Goal: Task Accomplishment & Management: Manage account settings

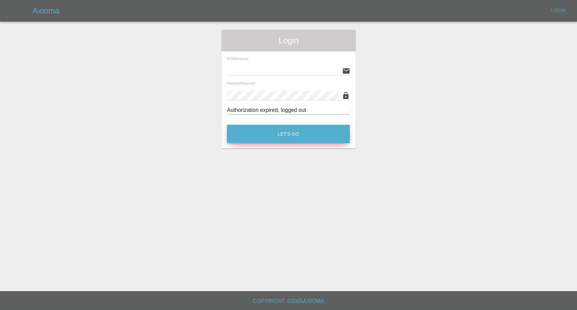
type input "[EMAIL_ADDRESS][DOMAIN_NAME]"
click at [289, 138] on button "Let's Go" at bounding box center [288, 134] width 123 height 19
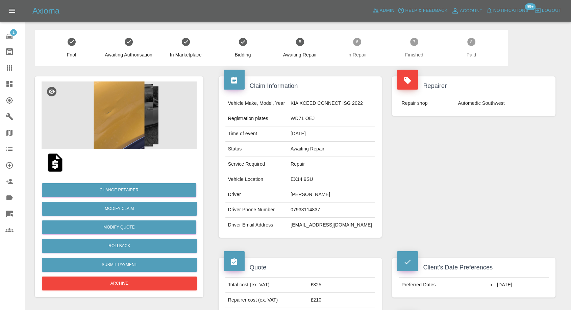
click at [304, 211] on td "07933114837" at bounding box center [331, 210] width 87 height 15
copy td "07933114837"
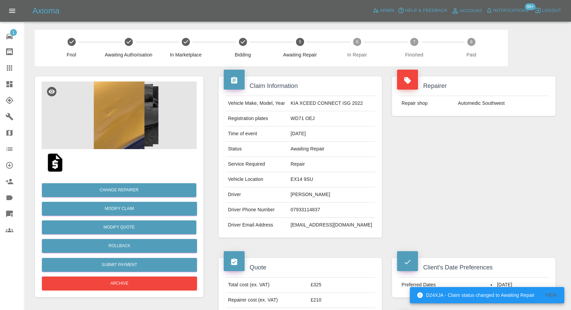
drag, startPoint x: 439, startPoint y: 161, endPoint x: 436, endPoint y: 164, distance: 5.3
click at [440, 161] on div "Repairer Repair shop Automedic Southwest" at bounding box center [474, 157] width 174 height 182
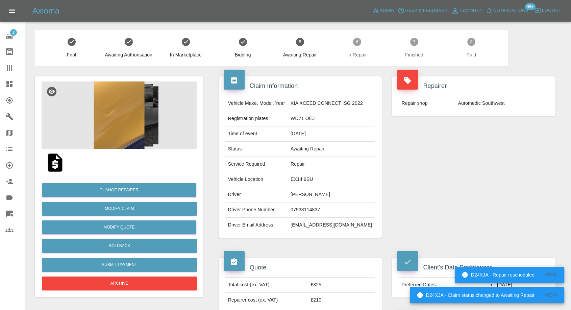
click at [296, 193] on td "Jamie Forrest" at bounding box center [331, 194] width 87 height 15
copy td "Jamie"
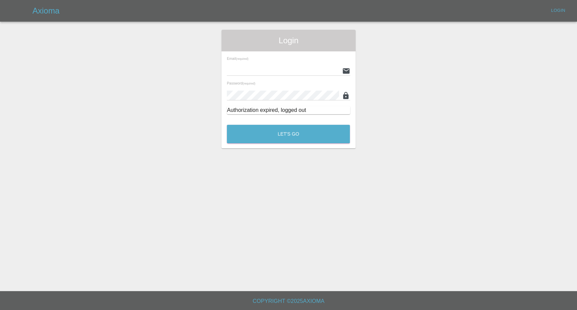
type input "[EMAIL_ADDRESS][DOMAIN_NAME]"
click at [276, 125] on button "Let's Go" at bounding box center [288, 134] width 123 height 19
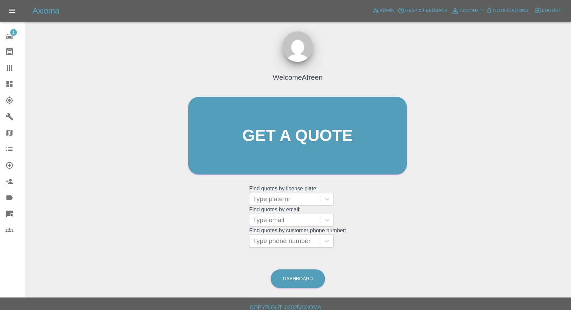
drag, startPoint x: 292, startPoint y: 245, endPoint x: 291, endPoint y: 242, distance: 3.4
click at [291, 245] on div at bounding box center [285, 240] width 65 height 9
paste input "+447853645375"
drag, startPoint x: 221, startPoint y: 244, endPoint x: 206, endPoint y: 244, distance: 15.6
click at [207, 244] on div "Welcome Afreen Get a quote Get a quote Find quotes by license plate: Type plate…" at bounding box center [297, 149] width 233 height 204
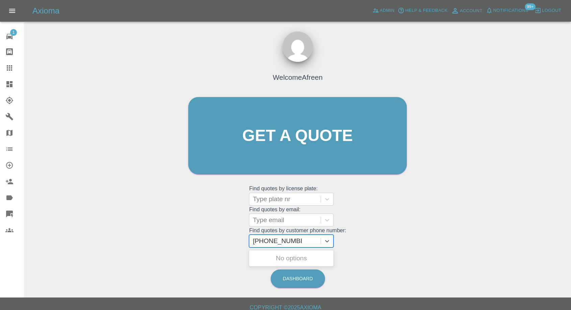
type input "07853645375"
click at [289, 258] on div "BB64BUD, Awaiting Repair" at bounding box center [291, 263] width 85 height 22
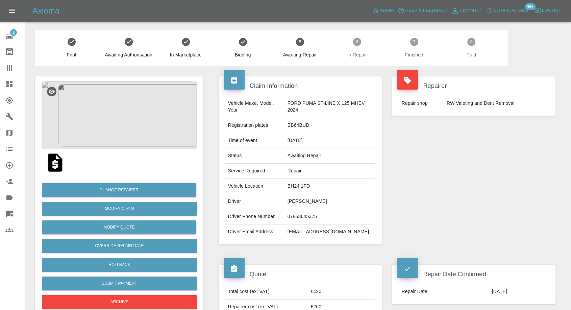
click at [98, 116] on img at bounding box center [119, 115] width 155 height 68
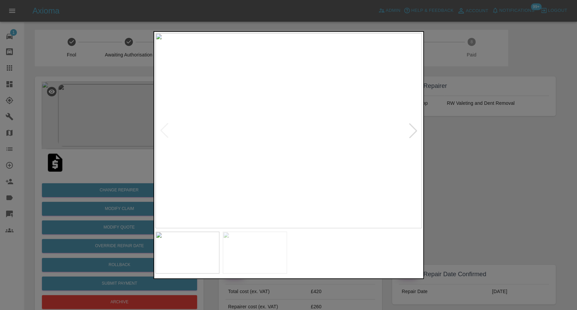
click at [250, 235] on img at bounding box center [255, 253] width 64 height 42
click at [483, 241] on div at bounding box center [288, 155] width 577 height 310
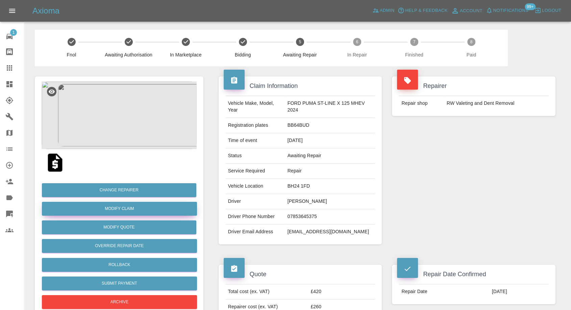
click at [124, 206] on link "Modify Claim" at bounding box center [119, 209] width 155 height 14
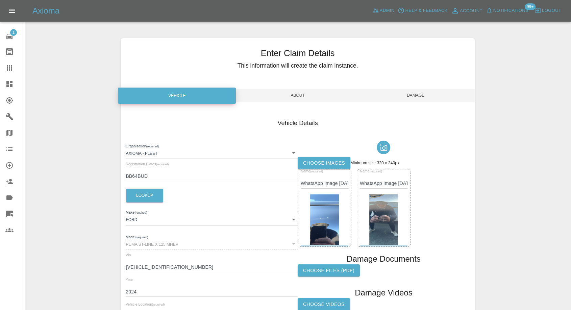
click at [328, 166] on label "Choose images" at bounding box center [324, 163] width 53 height 13
click at [0, 0] on input "Choose images" at bounding box center [0, 0] width 0 height 0
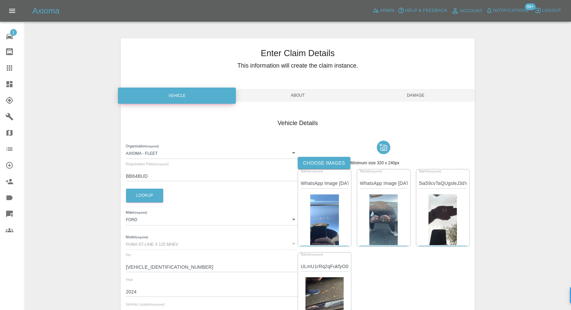
click at [412, 100] on span "Damage" at bounding box center [416, 95] width 118 height 13
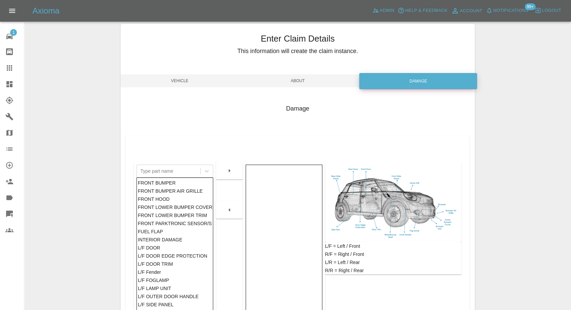
scroll to position [108, 0]
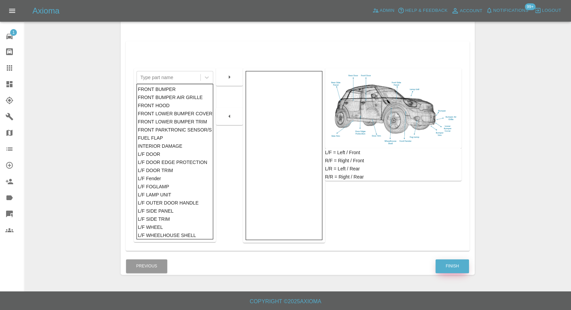
click at [457, 266] on button "Finish" at bounding box center [452, 266] width 33 height 14
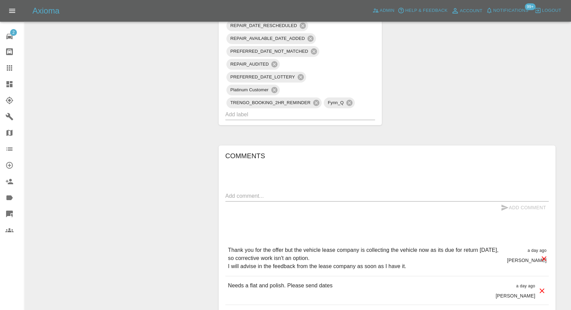
scroll to position [563, 0]
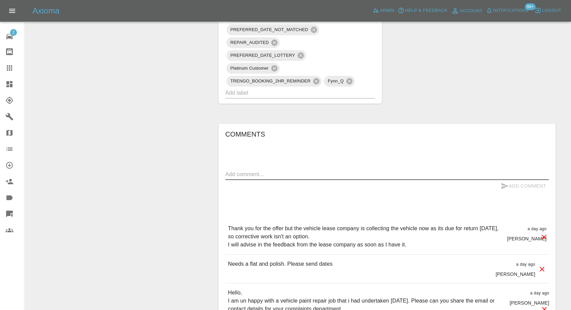
click at [302, 170] on textarea at bounding box center [388, 174] width 324 height 8
paste textarea "Hello Imogen, as per my email, the car has been collected by the lease company.…"
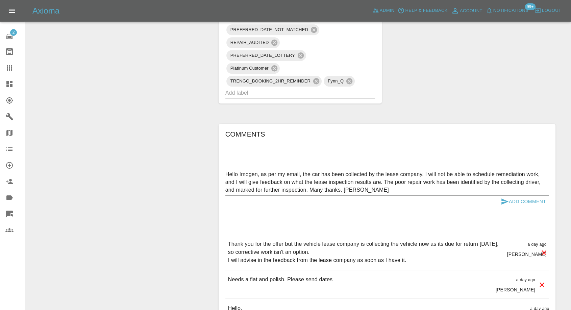
type textarea "Hello Imogen, as per my email, the car has been collected by the lease company.…"
click at [502, 197] on icon "submit" at bounding box center [505, 201] width 8 height 8
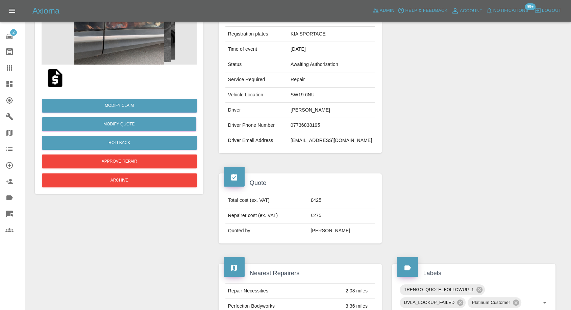
scroll to position [84, 0]
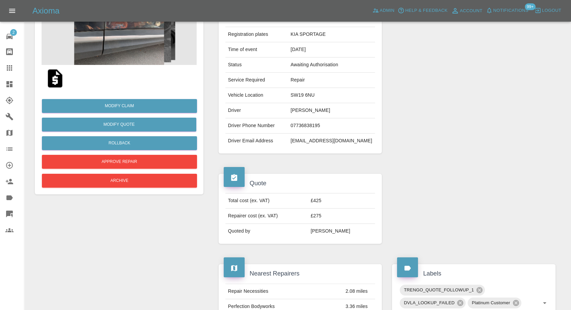
click at [54, 87] on img at bounding box center [55, 79] width 22 height 22
click at [57, 77] on img at bounding box center [55, 79] width 22 height 22
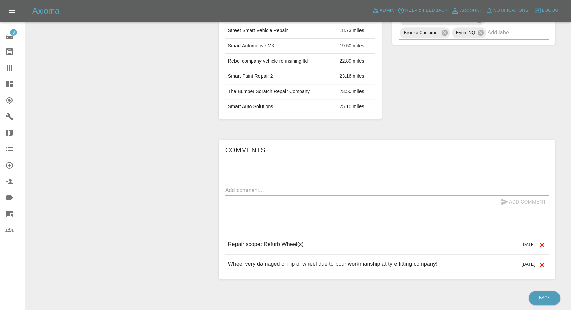
scroll to position [429, 0]
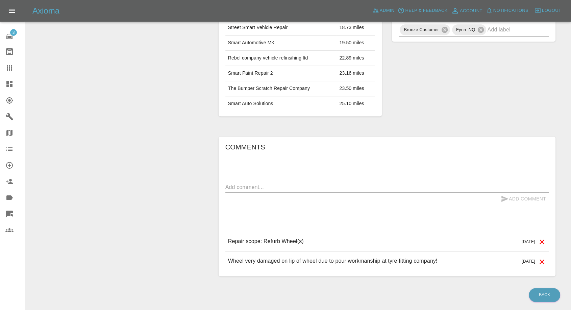
click at [292, 183] on textarea at bounding box center [388, 187] width 324 height 8
paste textarea "Ok thanks I've dropped the wheel at formula 1 as they're the one that coursed t…"
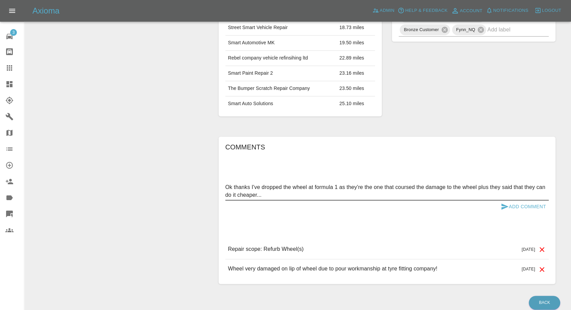
type textarea "Ok thanks I've dropped the wheel at formula 1 as they're the one that coursed t…"
click at [504, 204] on icon "submit" at bounding box center [505, 207] width 7 height 6
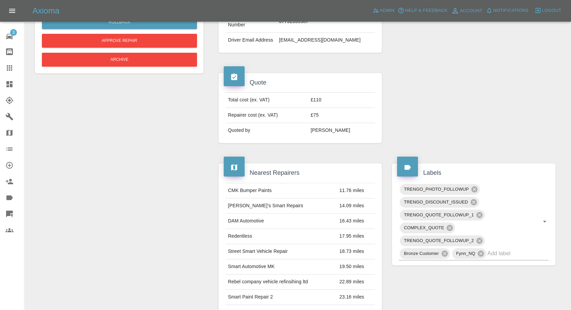
scroll to position [166, 0]
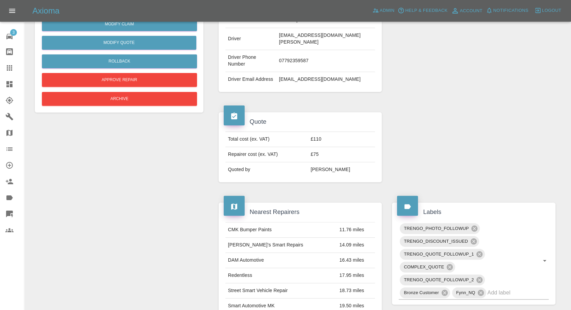
click at [166, 107] on div "Modify Claim Modify Quote Rollback Approve Repair Archive" at bounding box center [119, 58] width 155 height 97
click at [174, 96] on button "Archive" at bounding box center [119, 99] width 155 height 14
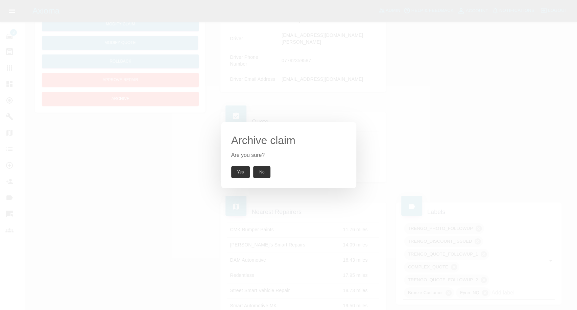
drag, startPoint x: 235, startPoint y: 178, endPoint x: 239, endPoint y: 167, distance: 12.3
click at [235, 176] on div "Archive claim Are you sure? Yes No" at bounding box center [288, 155] width 135 height 66
click at [239, 167] on button "Yes" at bounding box center [240, 172] width 19 height 12
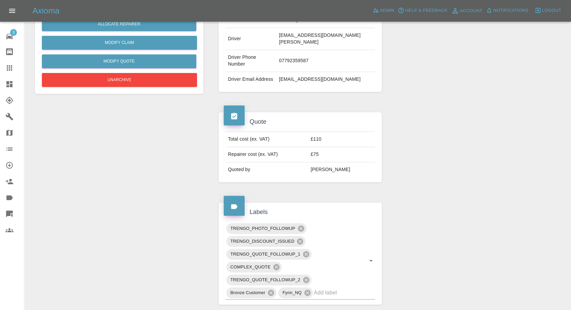
scroll to position [316, 0]
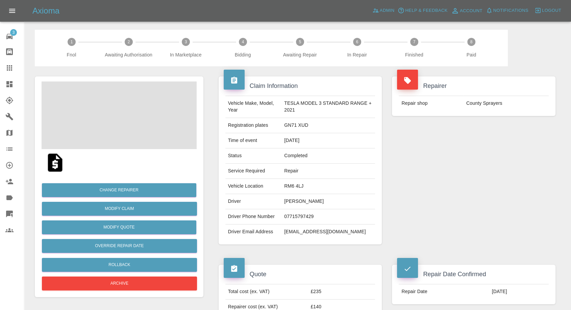
scroll to position [113, 0]
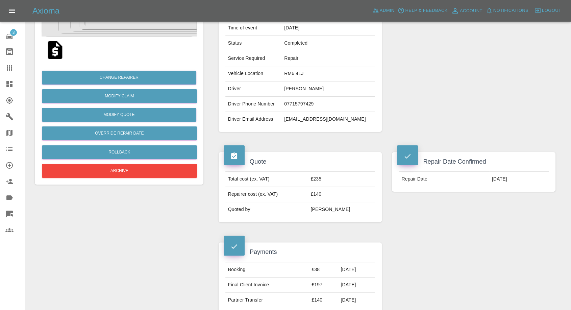
click at [296, 120] on td "[EMAIL_ADDRESS][DOMAIN_NAME]" at bounding box center [329, 119] width 94 height 15
copy div "[EMAIL_ADDRESS][DOMAIN_NAME]"
